Goal: Information Seeking & Learning: Learn about a topic

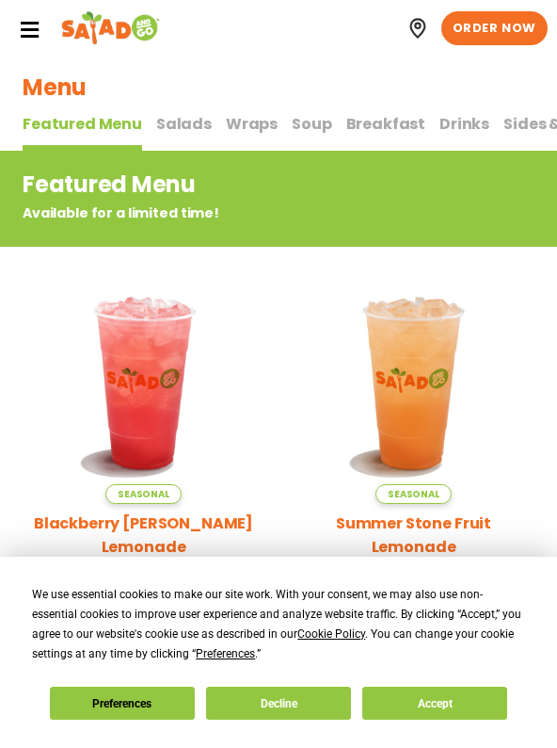
click at [420, 691] on button "Accept" at bounding box center [435, 702] width 145 height 33
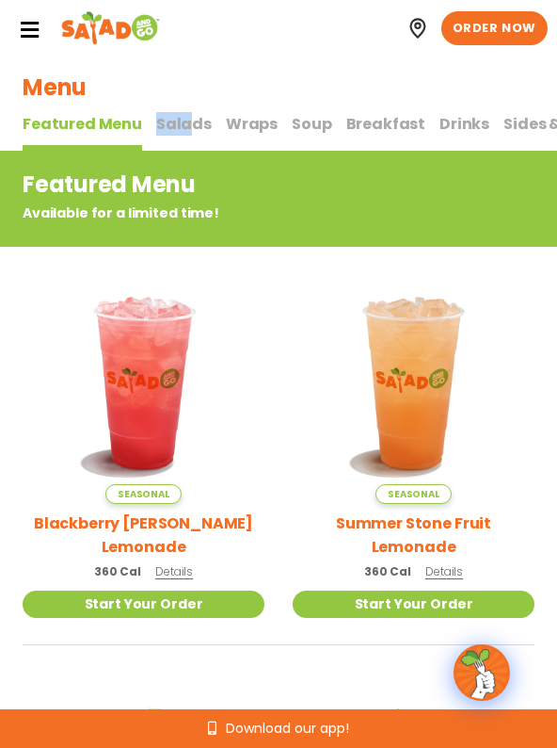
click at [185, 112] on div "Featured Menu Featured Menu Salads Salads Wraps Wraps Soup Soup Breakfast Break…" at bounding box center [344, 128] width 642 height 46
click at [183, 136] on button "Salads Salads" at bounding box center [184, 132] width 56 height 40
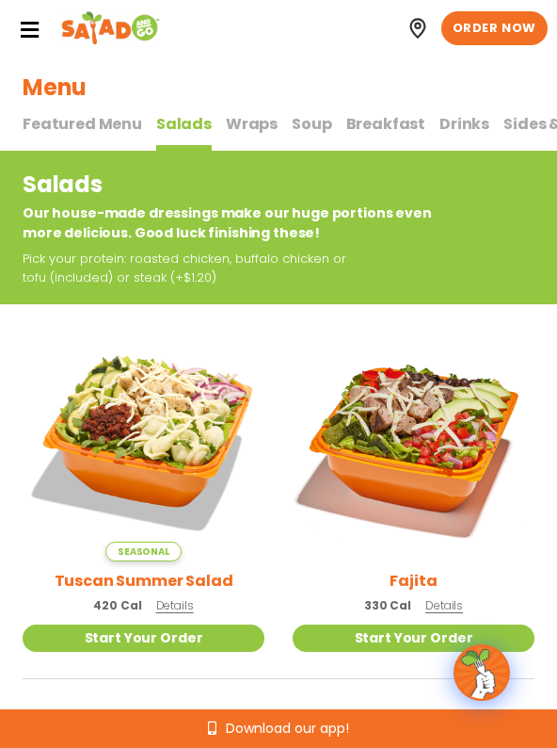
click at [418, 176] on h2 "Salads" at bounding box center [246, 184] width 446 height 33
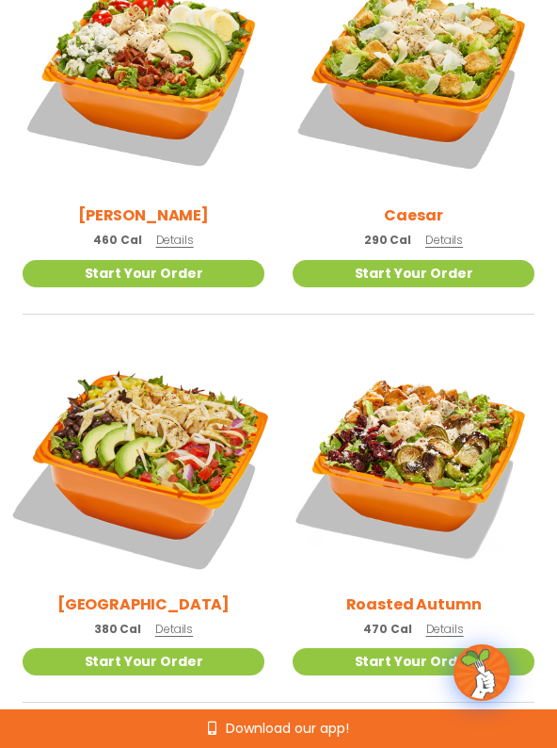
scroll to position [746, 0]
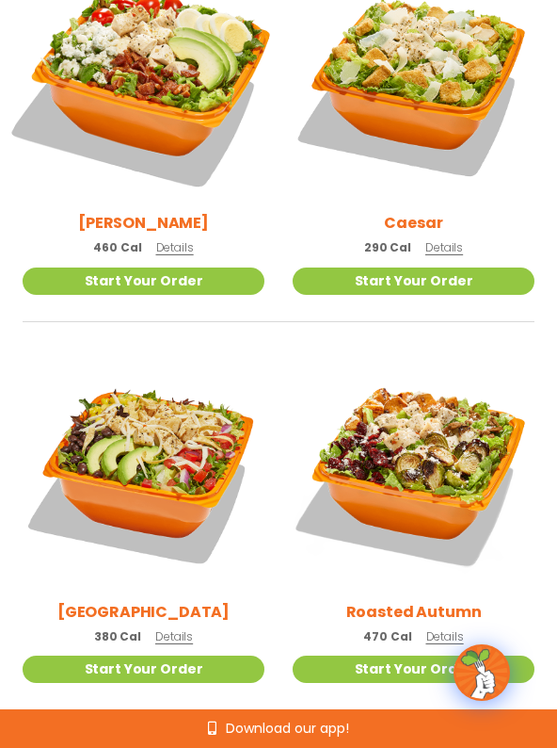
click at [138, 202] on img at bounding box center [144, 83] width 284 height 284
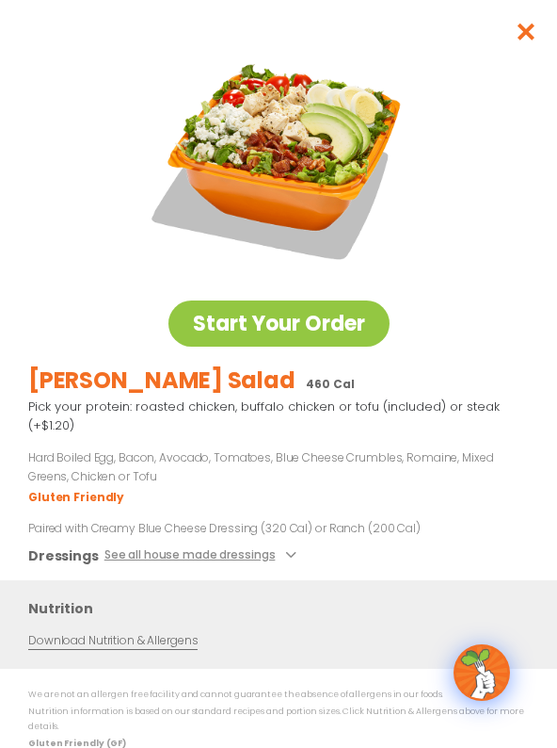
scroll to position [0, 0]
click at [531, 37] on icon "Close modal" at bounding box center [527, 32] width 24 height 20
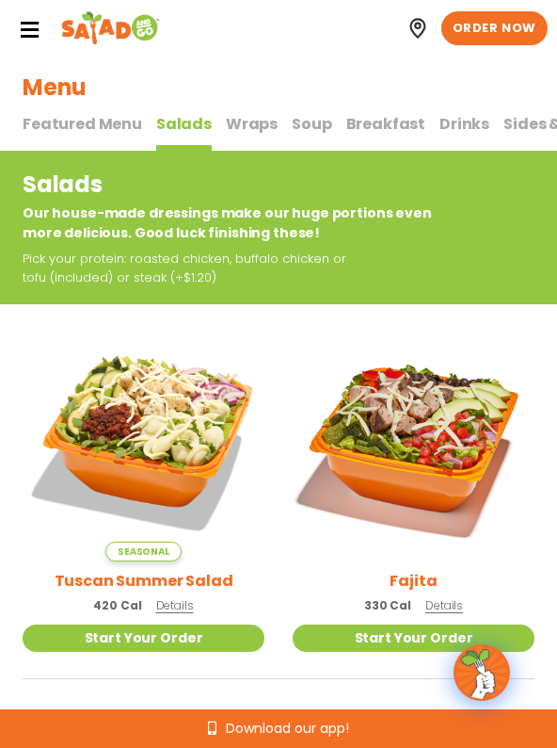
click at [254, 128] on span "Wraps" at bounding box center [252, 124] width 52 height 22
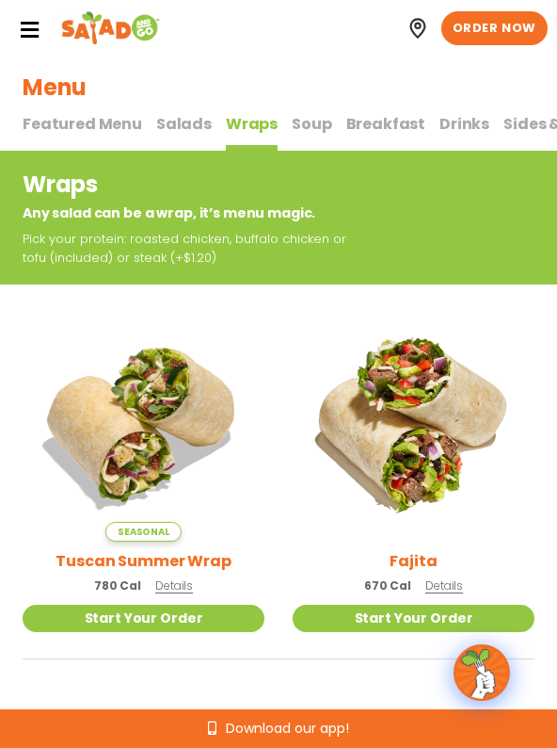
click at [369, 122] on span "Breakfast" at bounding box center [387, 124] width 80 height 22
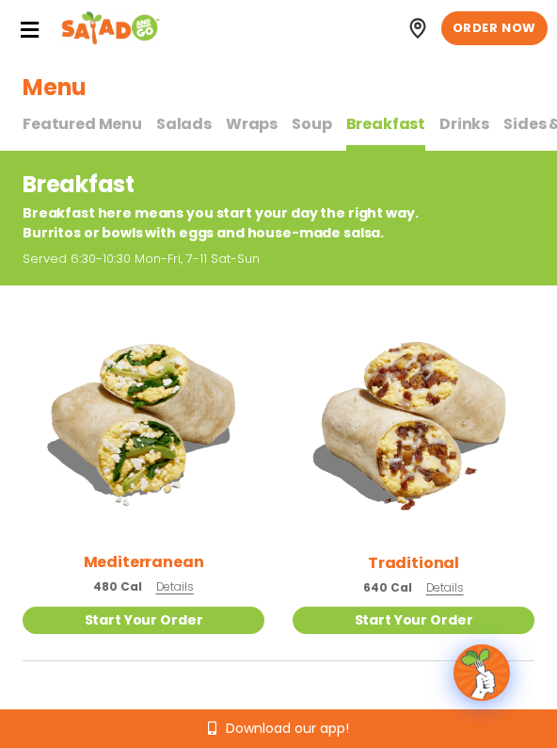
click at [440, 121] on span "Drinks" at bounding box center [465, 124] width 50 height 22
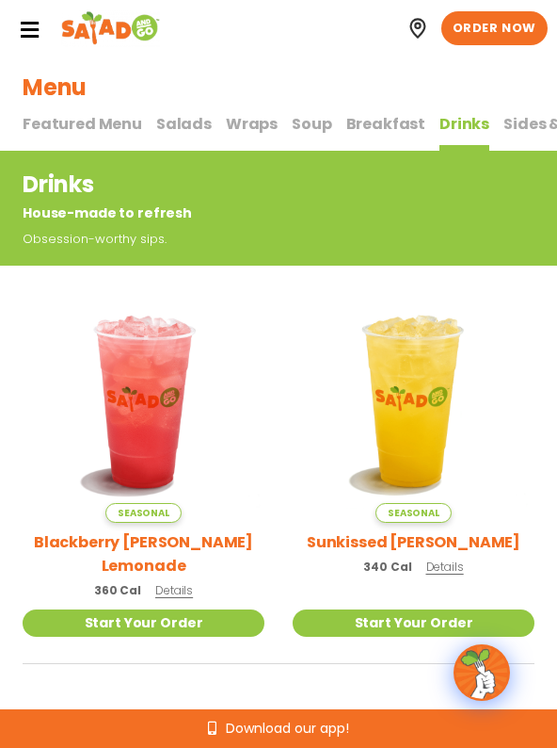
drag, startPoint x: 445, startPoint y: 135, endPoint x: 343, endPoint y: 131, distance: 102.7
click at [343, 131] on div "Featured Menu Featured Menu Salads Salads Wraps Wraps Soup Soup Breakfast Break…" at bounding box center [344, 128] width 642 height 46
click at [507, 129] on span "Sides & Kids" at bounding box center [551, 124] width 94 height 22
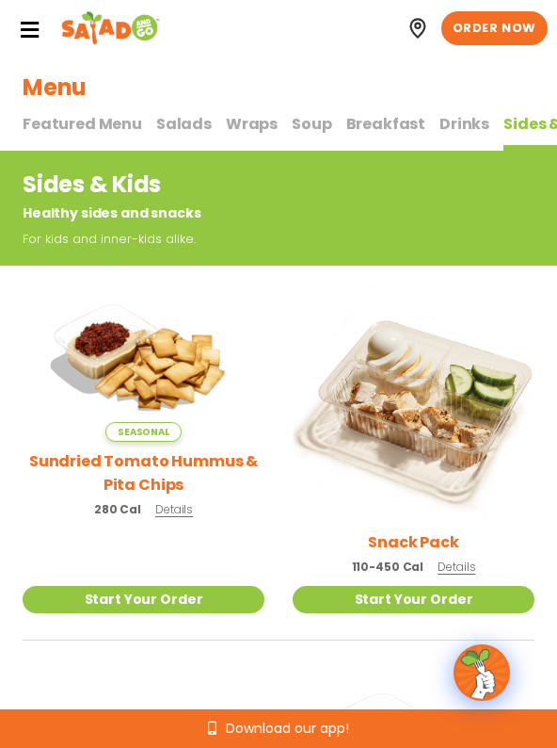
click at [192, 123] on span "Salads" at bounding box center [184, 124] width 56 height 22
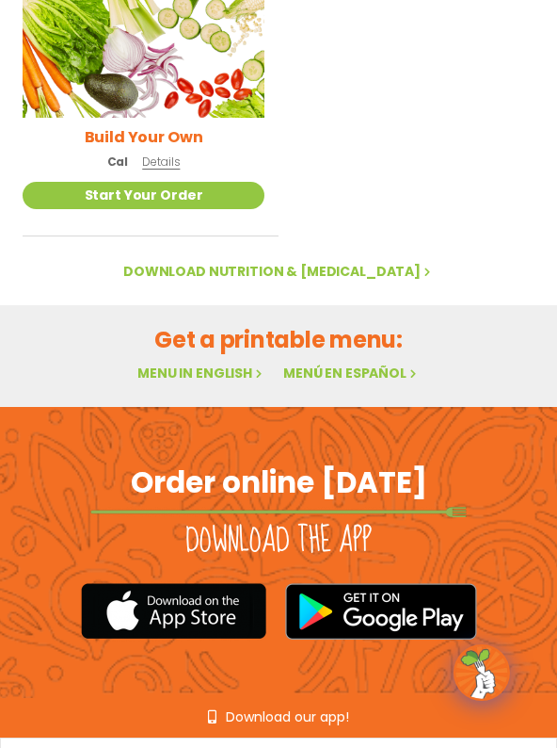
scroll to position [1919, 0]
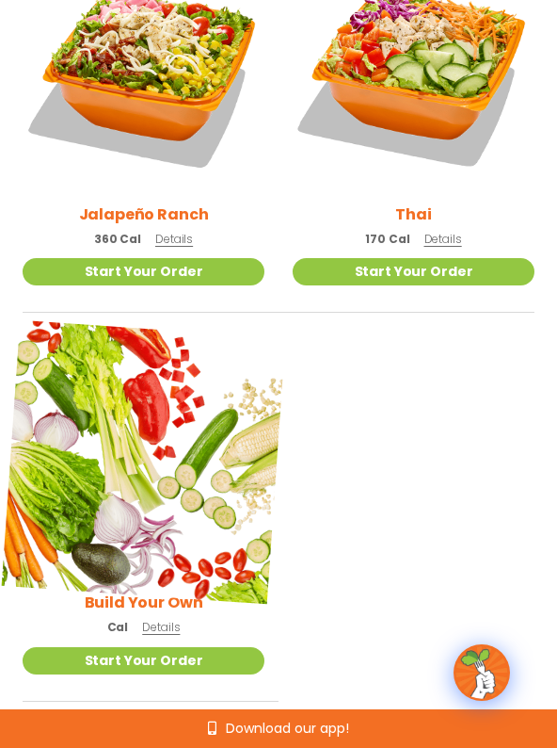
click at [171, 489] on img at bounding box center [144, 462] width 284 height 284
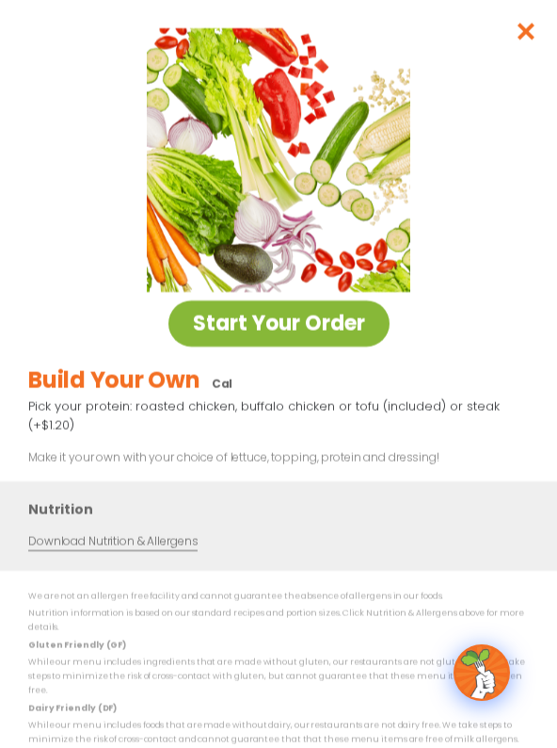
click at [241, 331] on link "Start Your Order" at bounding box center [279, 323] width 221 height 46
